Goal: Information Seeking & Learning: Compare options

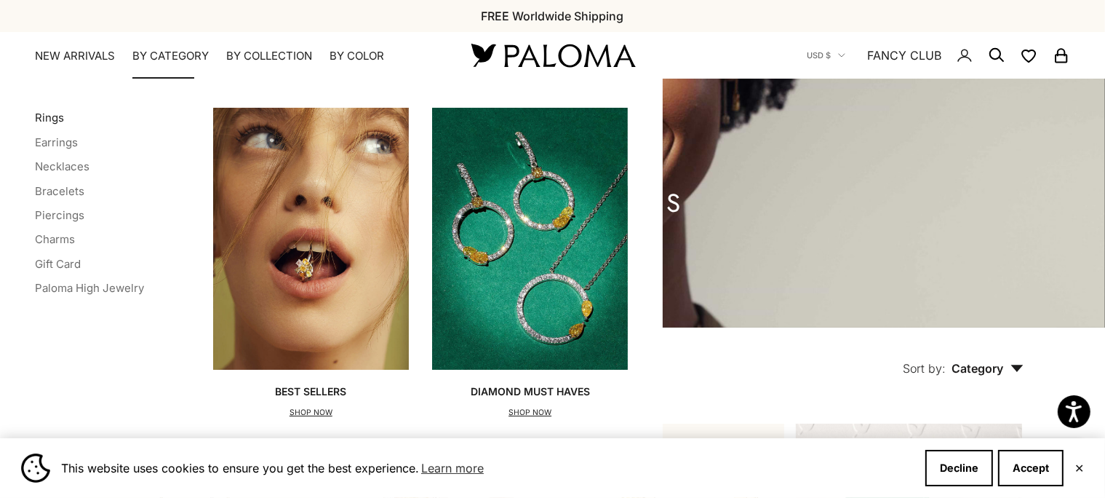
click at [55, 121] on link "Rings" at bounding box center [49, 118] width 29 height 14
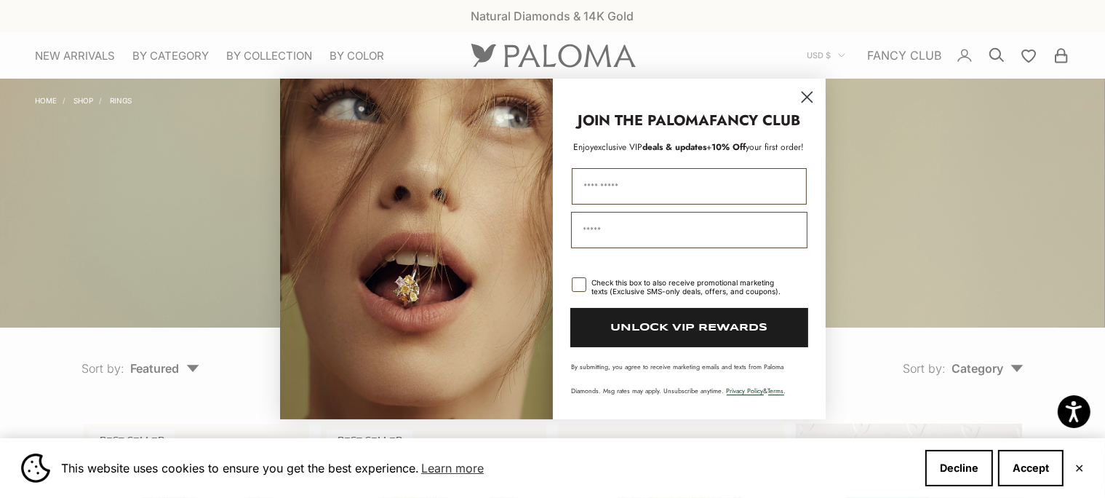
scroll to position [1997, 0]
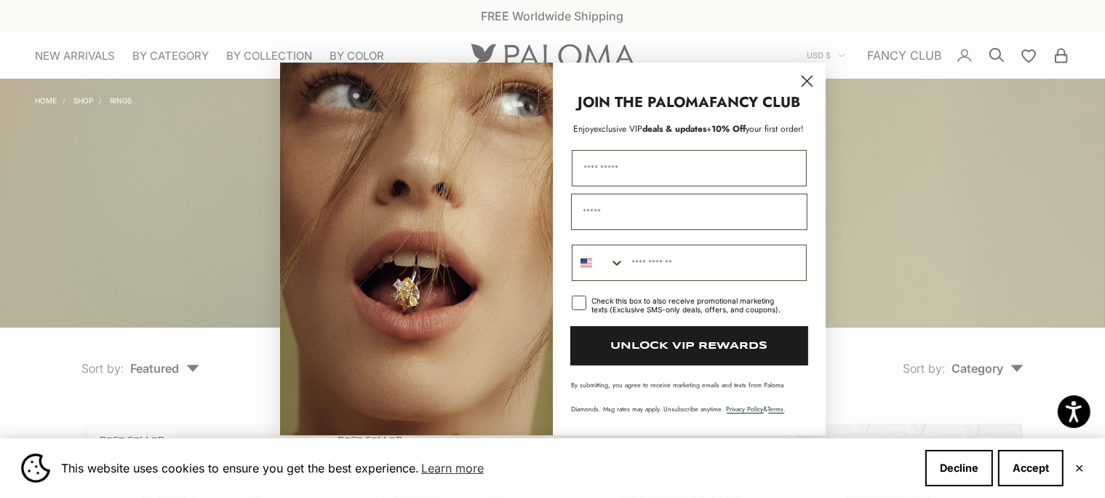
click at [801, 83] on circle "Close dialog" at bounding box center [806, 81] width 24 height 24
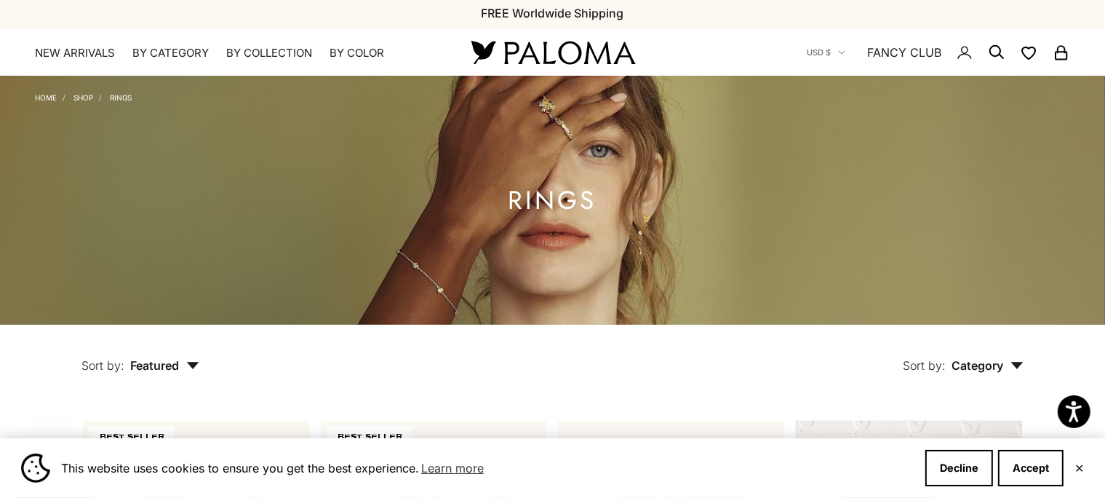
scroll to position [6606, 0]
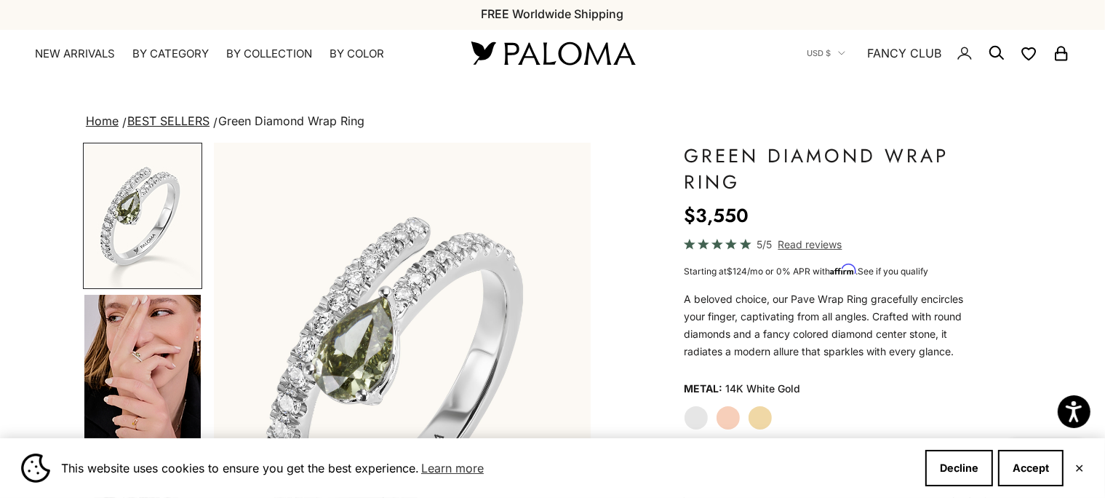
scroll to position [3, 0]
click at [723, 416] on label "Rose Gold" at bounding box center [728, 416] width 25 height 25
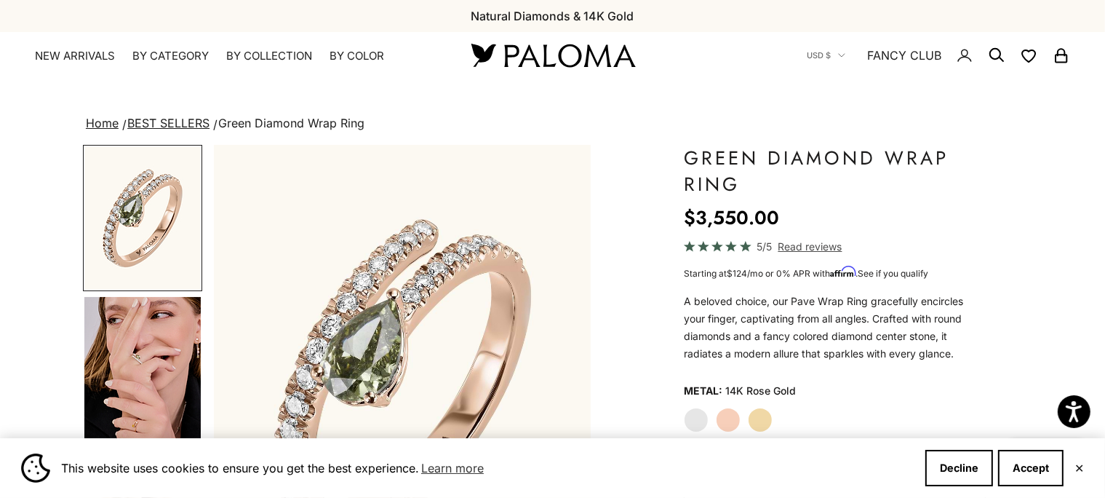
click at [135, 297] on img "Go to item 4" at bounding box center [142, 370] width 116 height 146
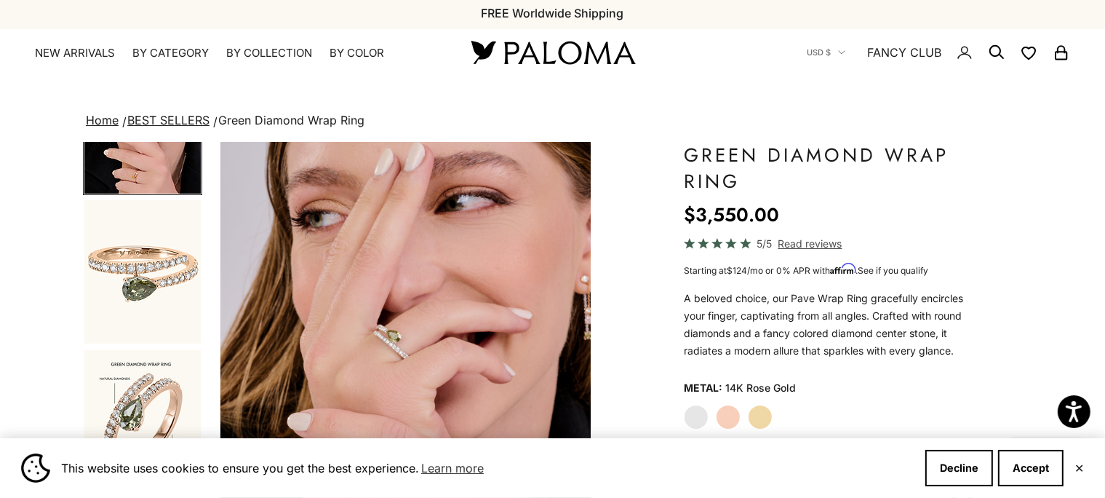
scroll to position [252, 0]
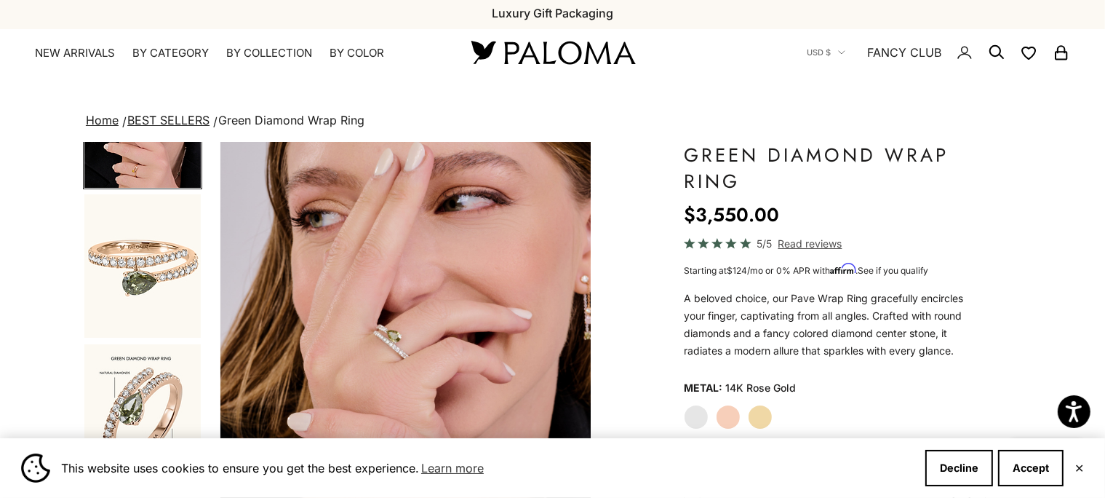
click at [153, 344] on img "Go to item 10" at bounding box center [142, 416] width 116 height 144
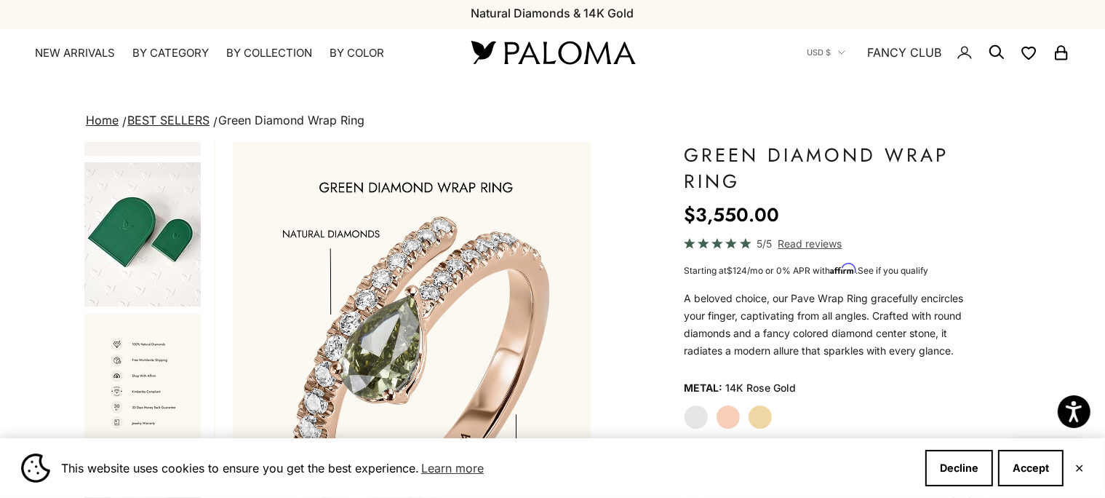
scroll to position [752, 0]
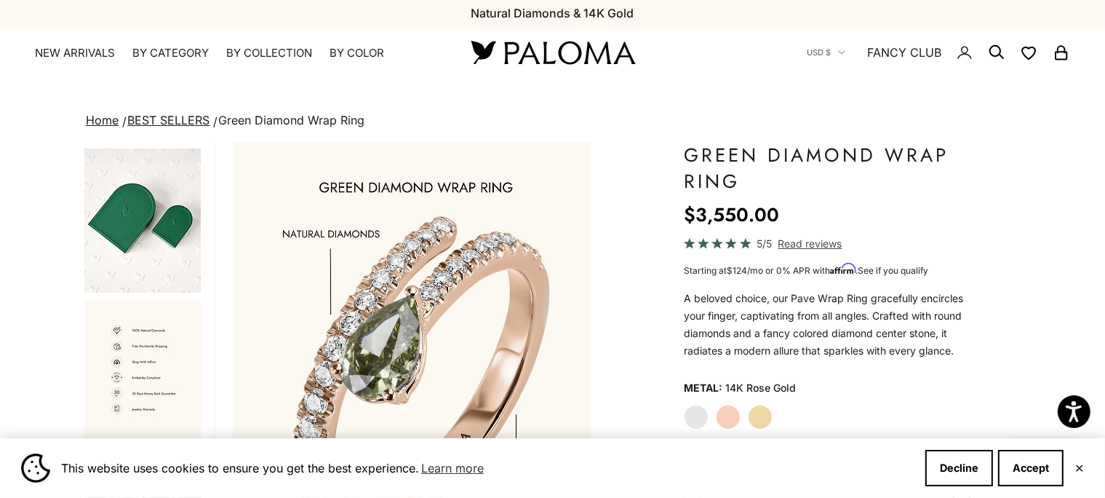
click at [135, 300] on img "Go to item 13" at bounding box center [142, 372] width 116 height 144
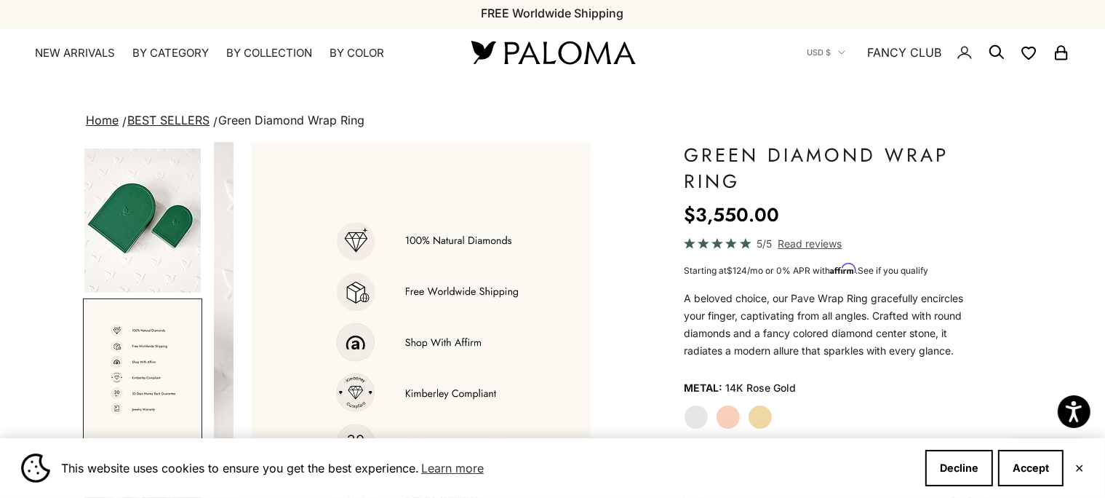
scroll to position [0, 2329]
click at [759, 404] on label "Yellow Gold" at bounding box center [760, 416] width 25 height 25
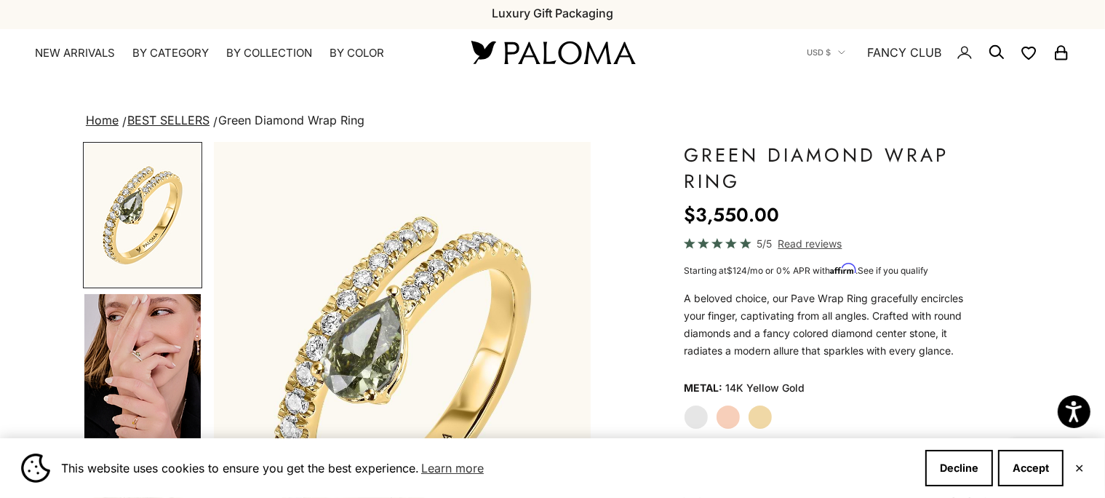
click at [149, 294] on img "Go to item 4" at bounding box center [142, 367] width 116 height 146
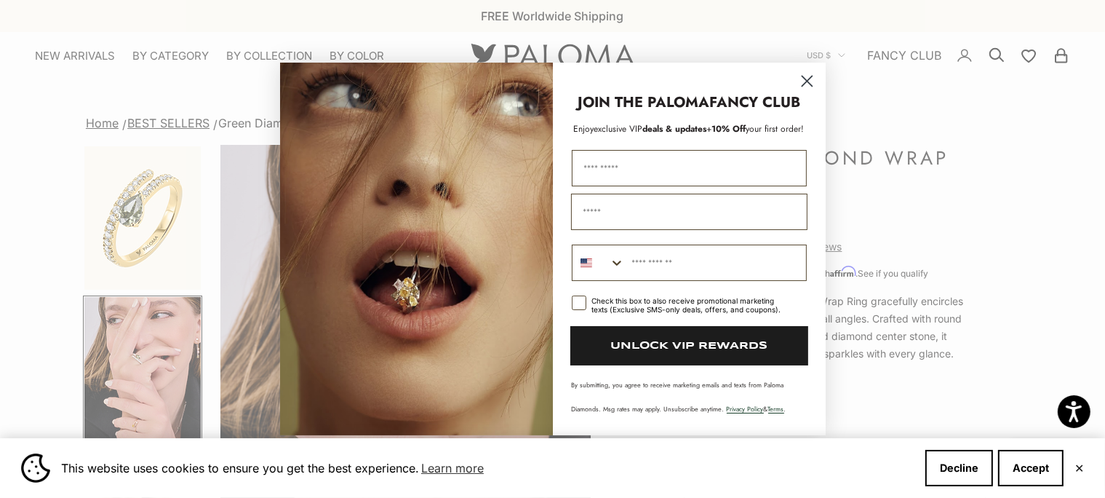
drag, startPoint x: 805, startPoint y: 80, endPoint x: 810, endPoint y: 88, distance: 9.9
click at [805, 81] on icon "Close dialog" at bounding box center [806, 80] width 25 height 25
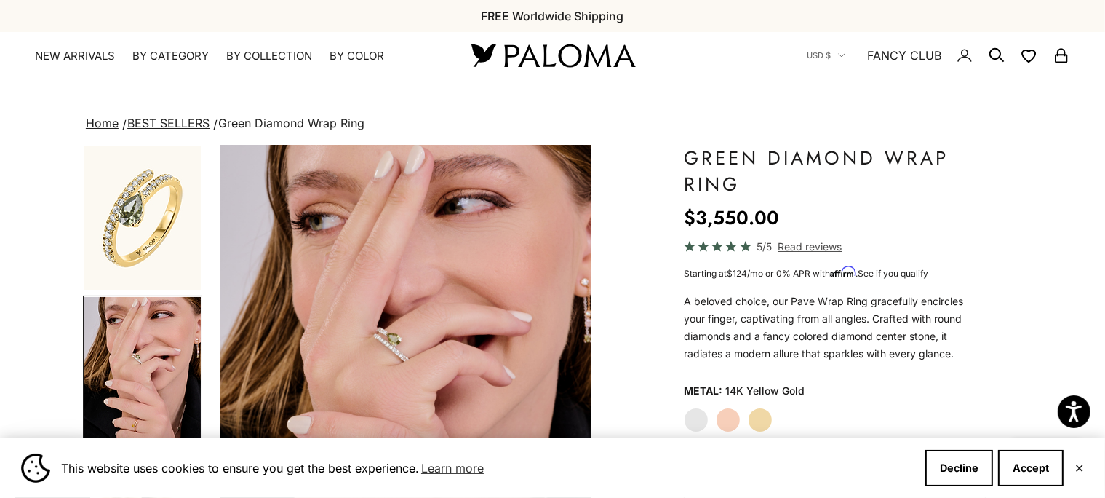
click at [164, 216] on img "Go to item 3" at bounding box center [142, 217] width 116 height 143
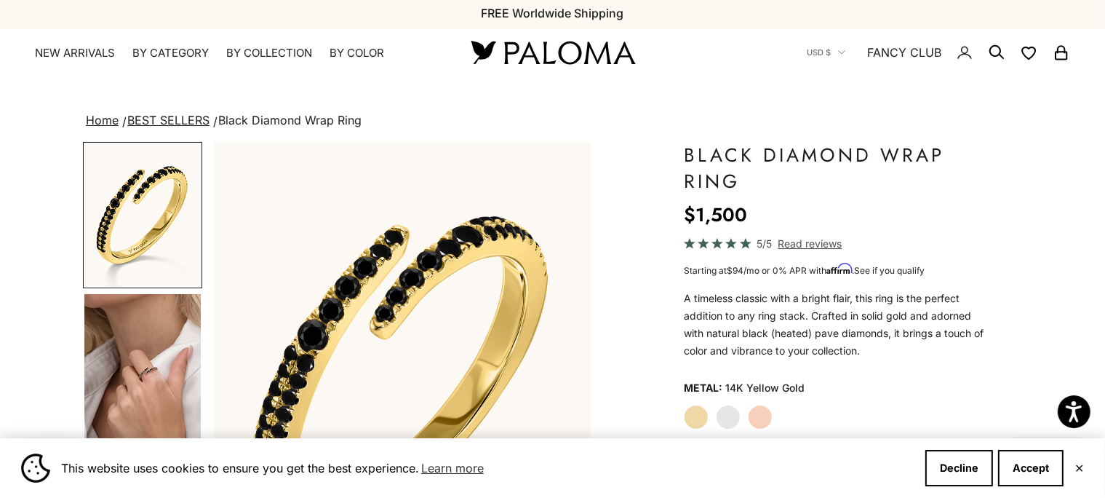
scroll to position [154, 0]
click at [689, 480] on label "Yellow" at bounding box center [696, 492] width 25 height 25
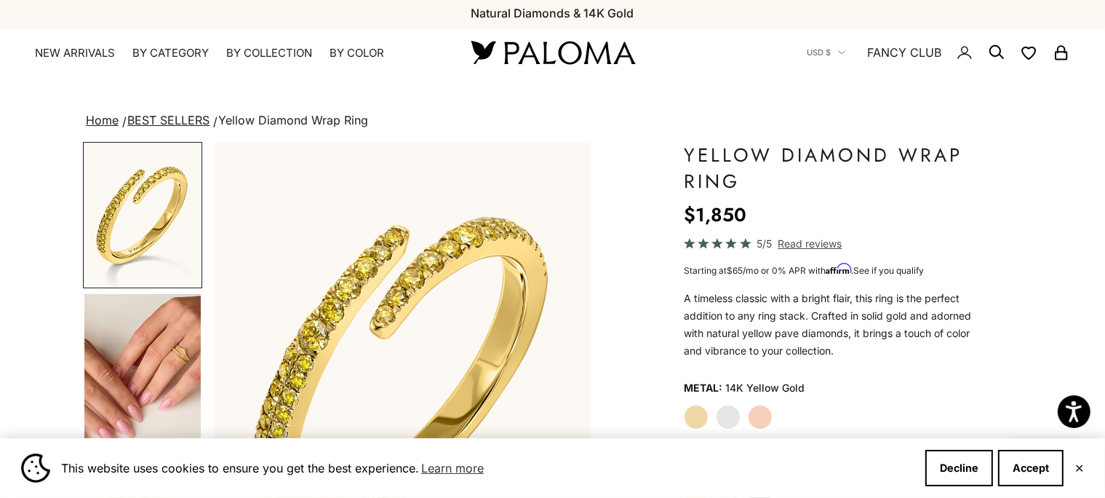
scroll to position [154, 0]
click at [960, 461] on button "Decline" at bounding box center [959, 468] width 68 height 36
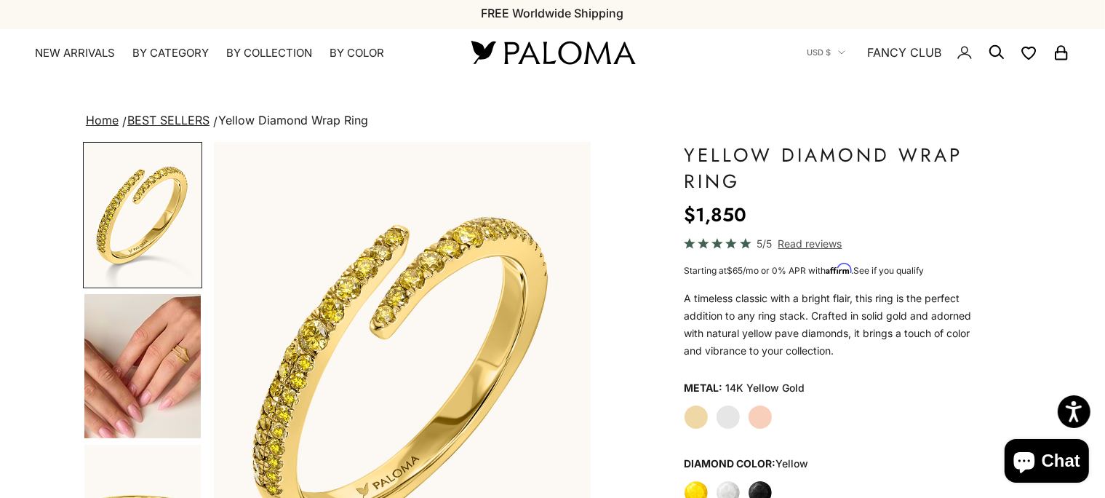
click at [762, 480] on label "Black" at bounding box center [760, 492] width 25 height 25
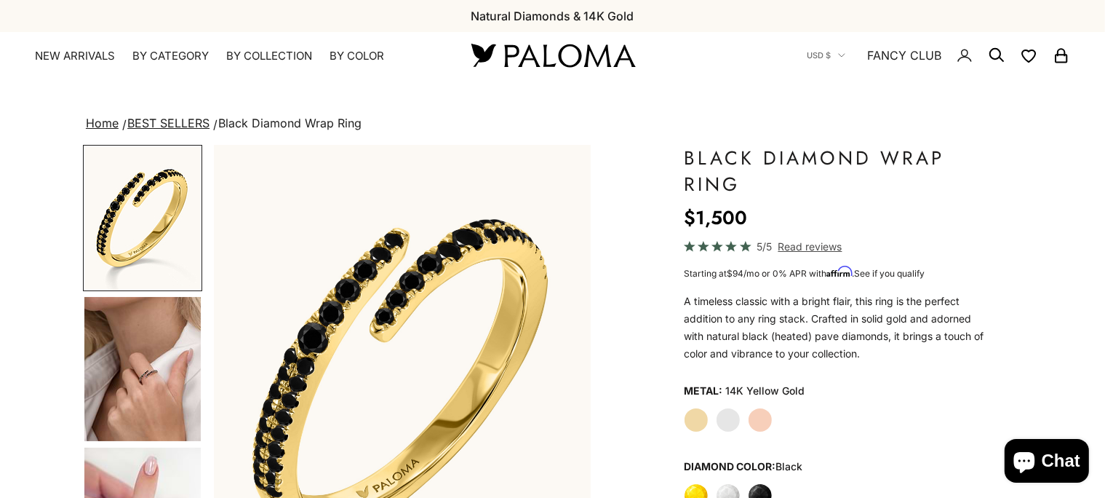
scroll to position [3, 0]
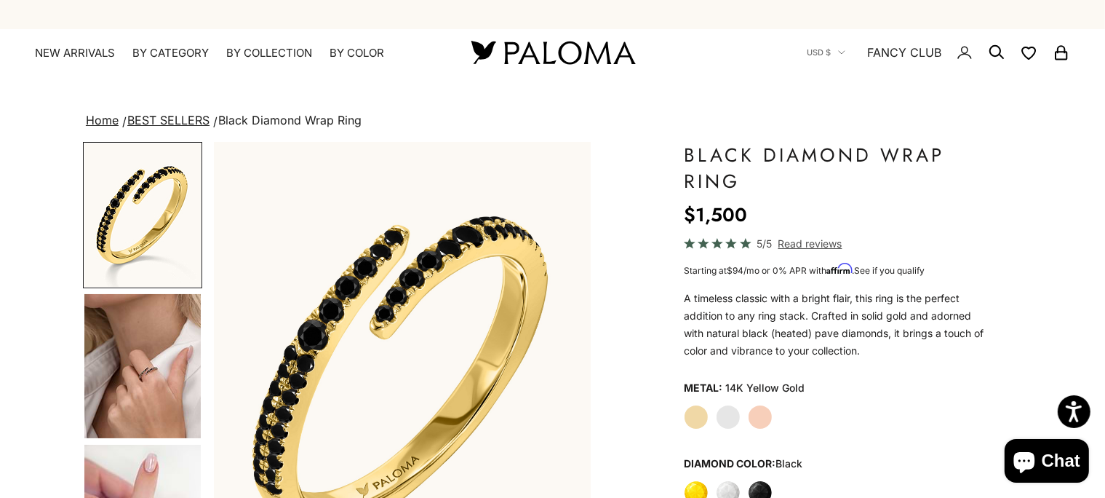
click at [725, 418] on label "White Gold" at bounding box center [728, 416] width 25 height 25
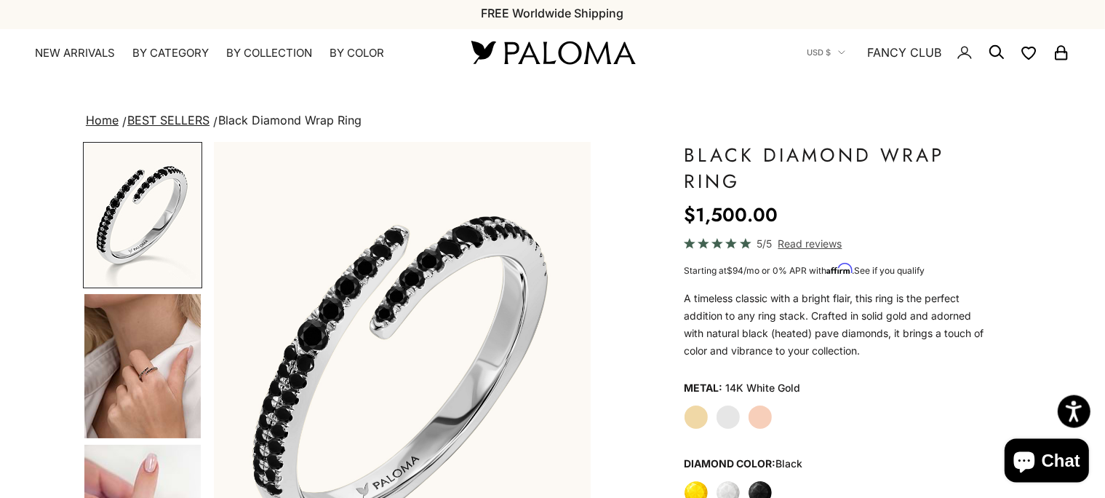
scroll to position [230, 0]
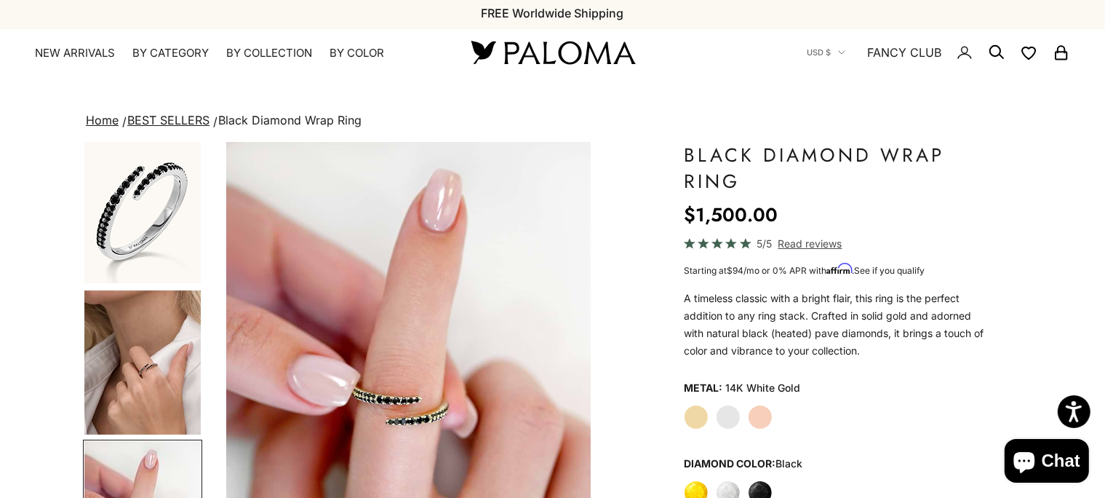
scroll to position [0, 0]
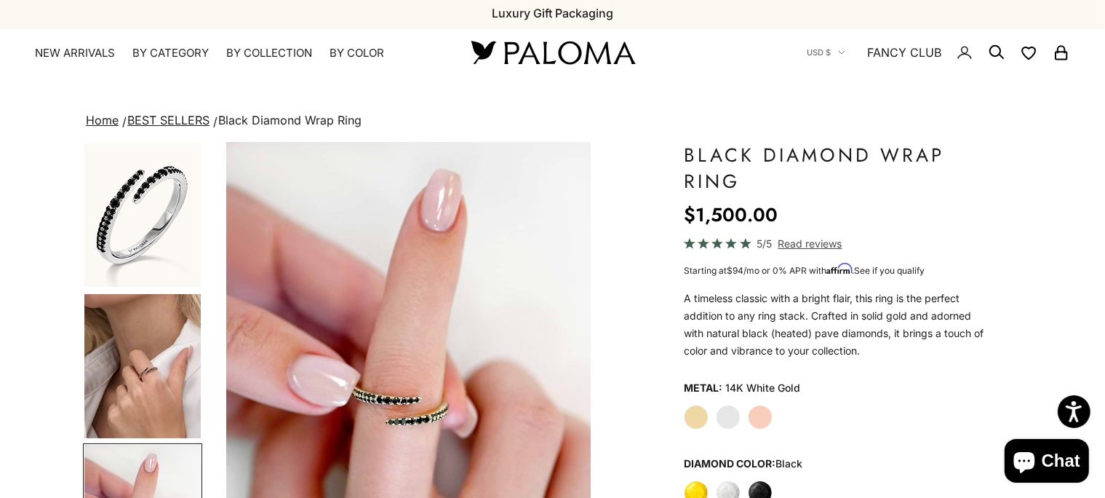
click at [752, 404] on label "Rose Gold" at bounding box center [760, 416] width 25 height 25
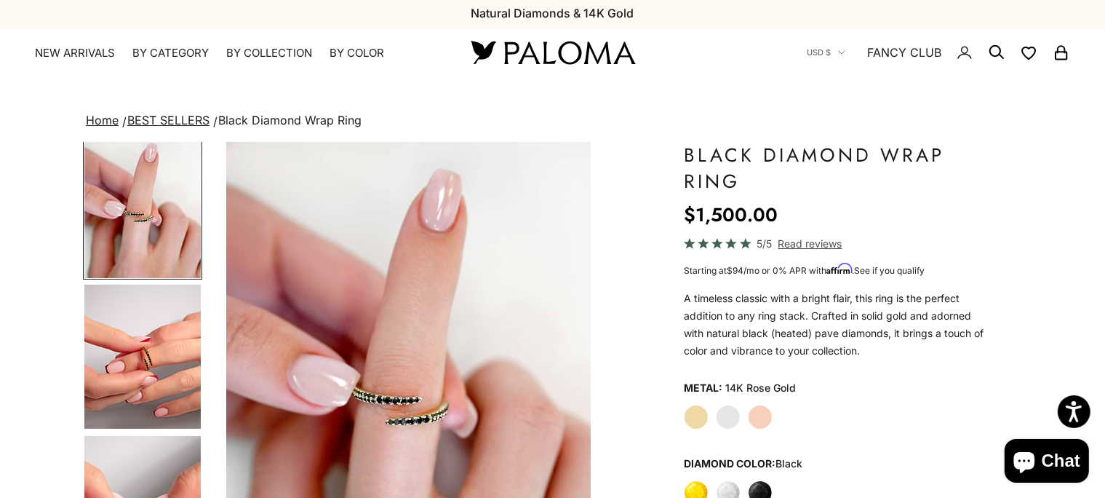
scroll to position [313, 0]
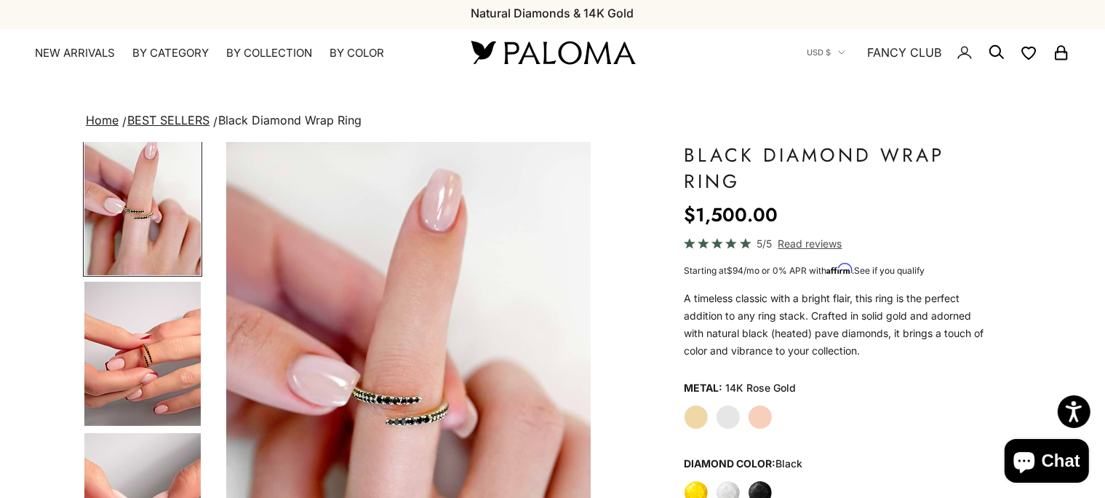
click at [152, 282] on img "Go to item 6" at bounding box center [142, 354] width 116 height 144
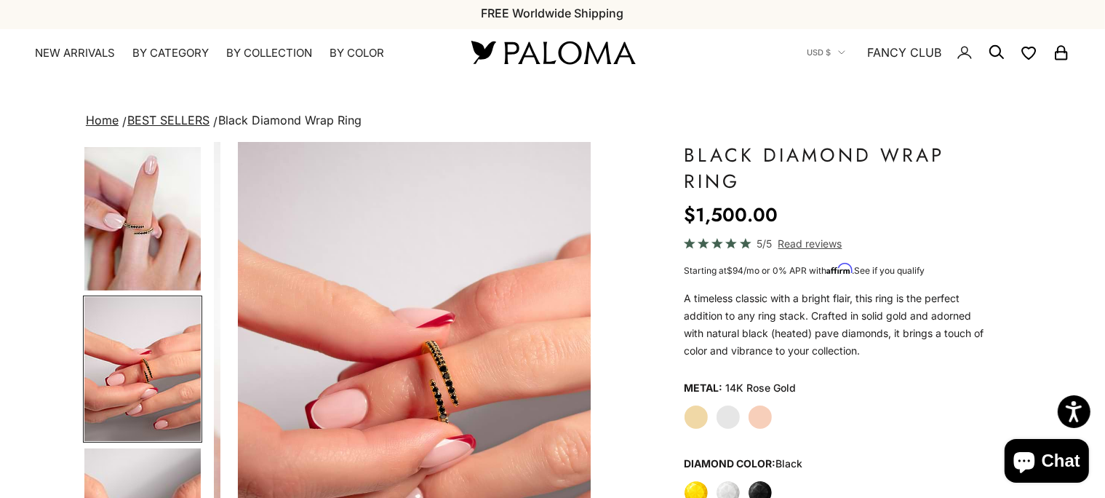
scroll to position [297, 0]
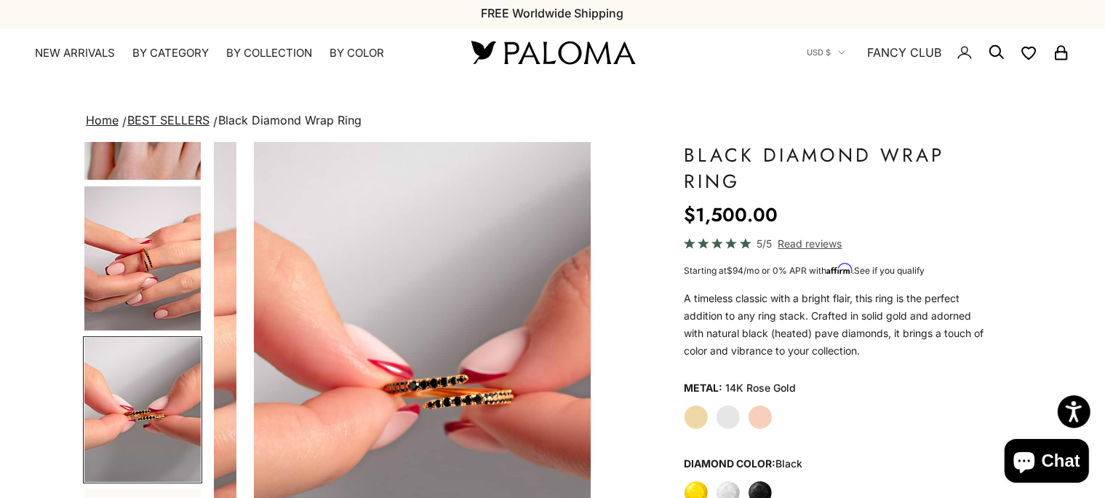
scroll to position [0, 0]
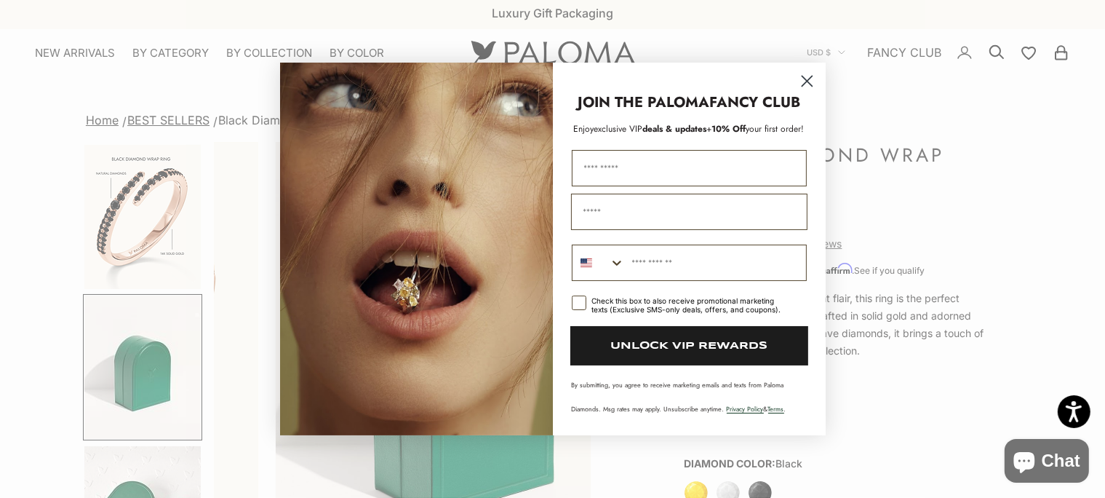
click at [795, 79] on circle "Close dialog" at bounding box center [806, 81] width 24 height 24
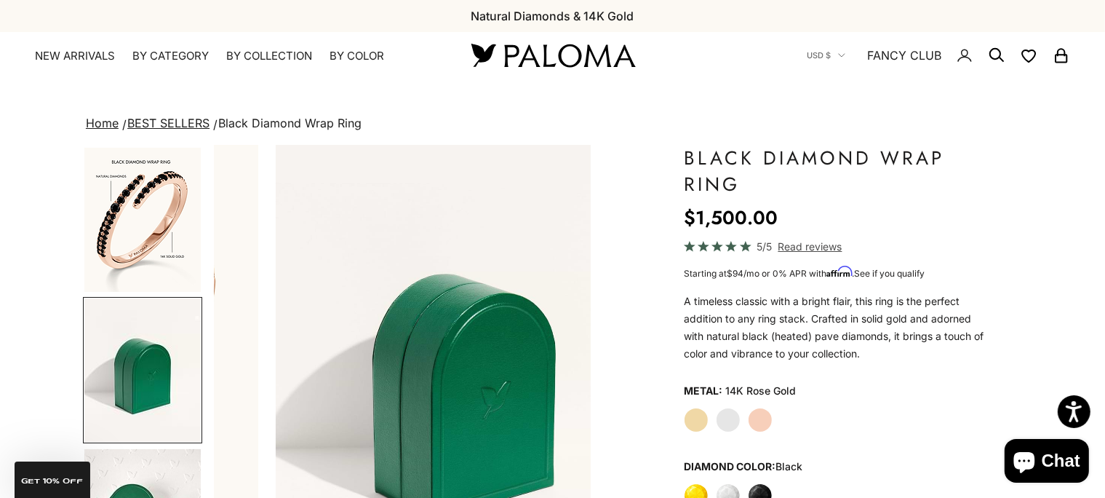
click at [716, 407] on label "White Gold" at bounding box center [728, 419] width 25 height 25
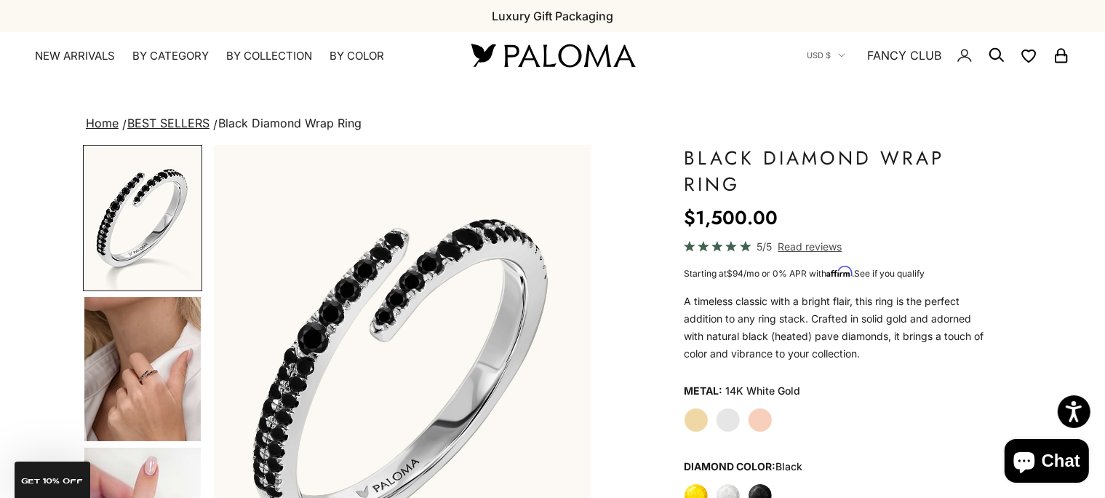
click at [144, 146] on img "Go to item 3" at bounding box center [142, 217] width 116 height 143
click at [162, 297] on img "Go to item 4" at bounding box center [142, 369] width 116 height 144
